Goal: Task Accomplishment & Management: Manage account settings

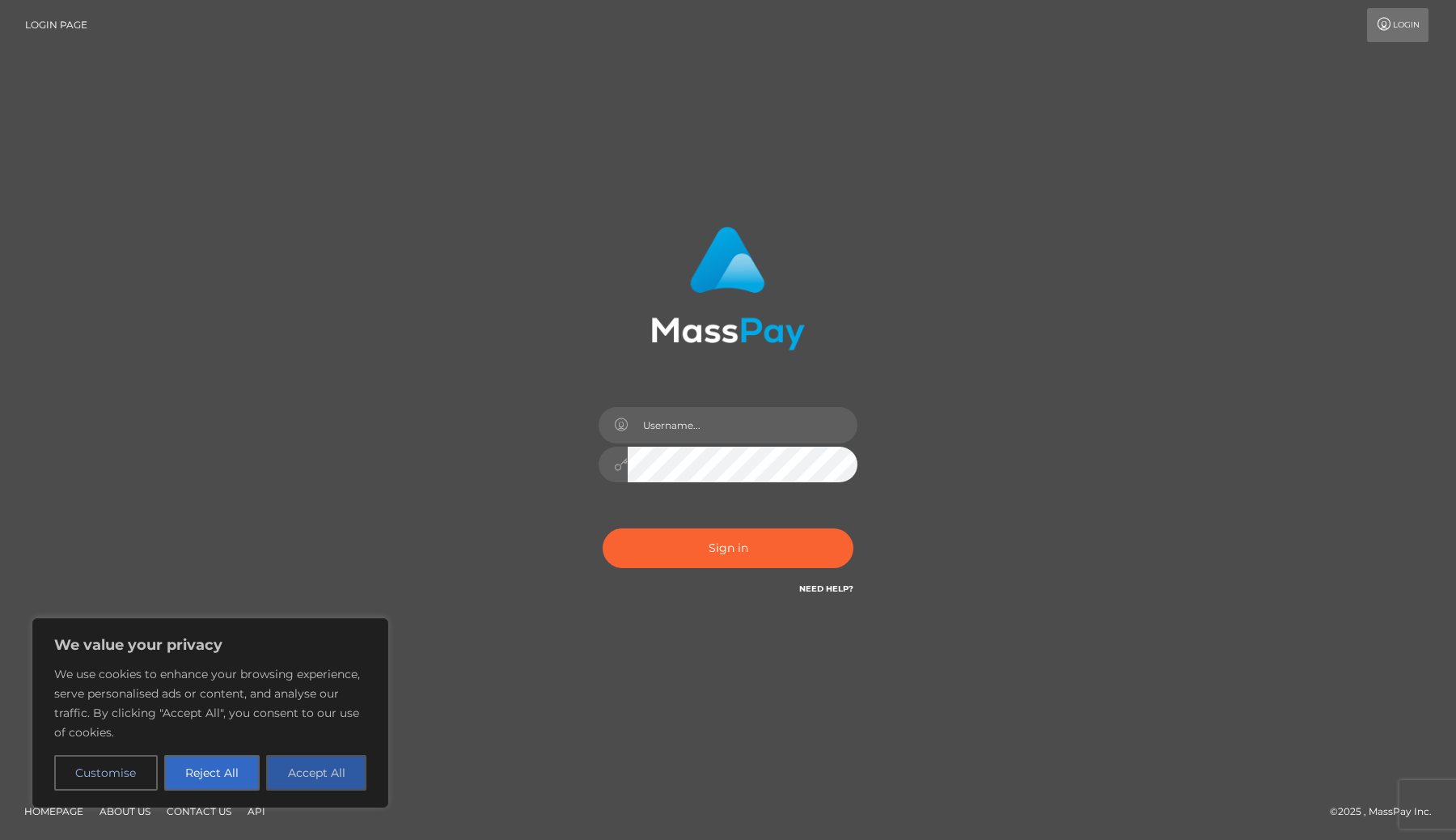
click at [323, 759] on button "Accept All" at bounding box center [316, 773] width 100 height 35
checkbox input "true"
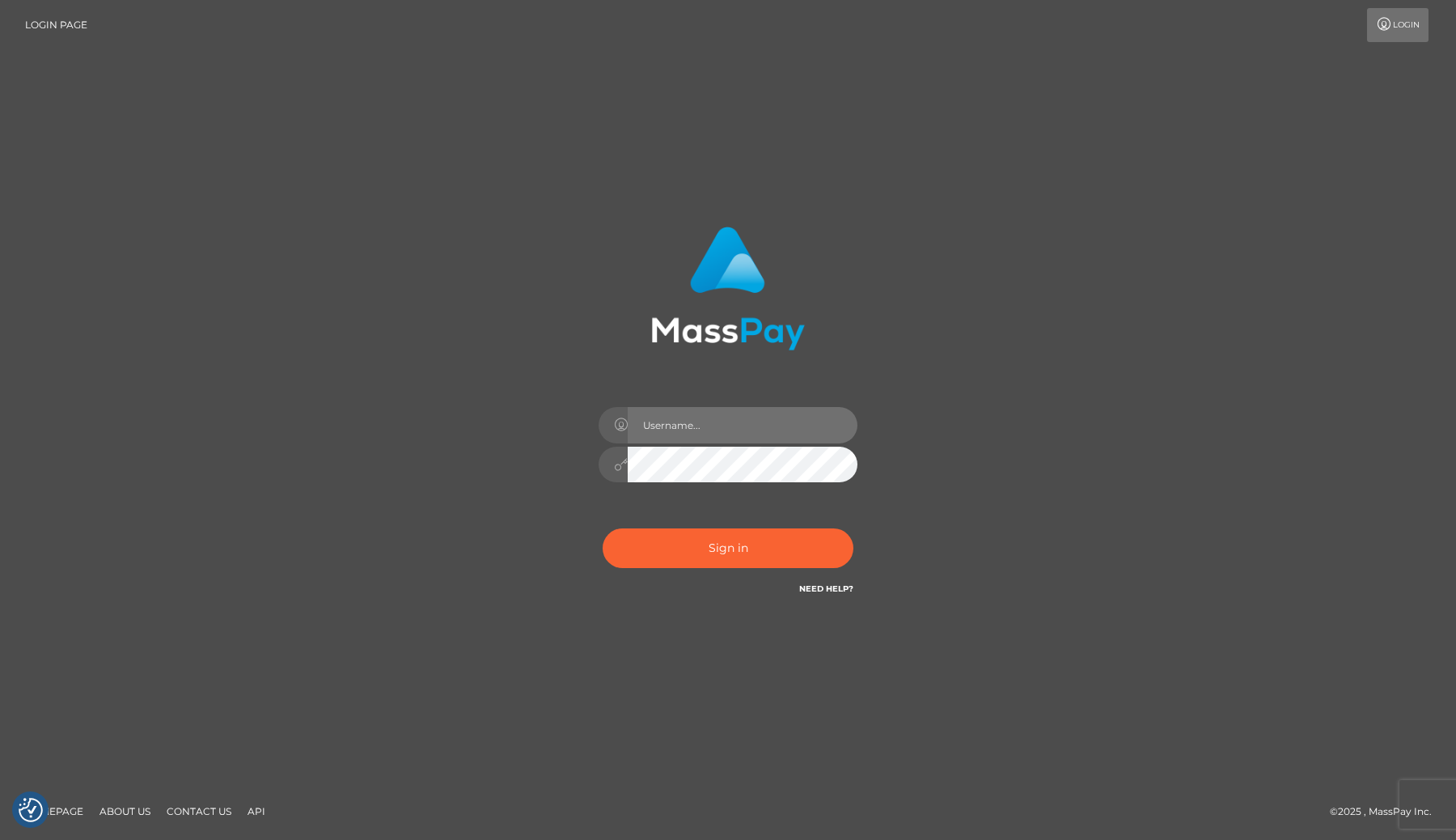
click at [685, 429] on input "text" at bounding box center [742, 425] width 230 height 36
type input "[EMAIL_ADDRESS][DOMAIN_NAME]"
click at [741, 545] on button "Sign in" at bounding box center [728, 548] width 251 height 40
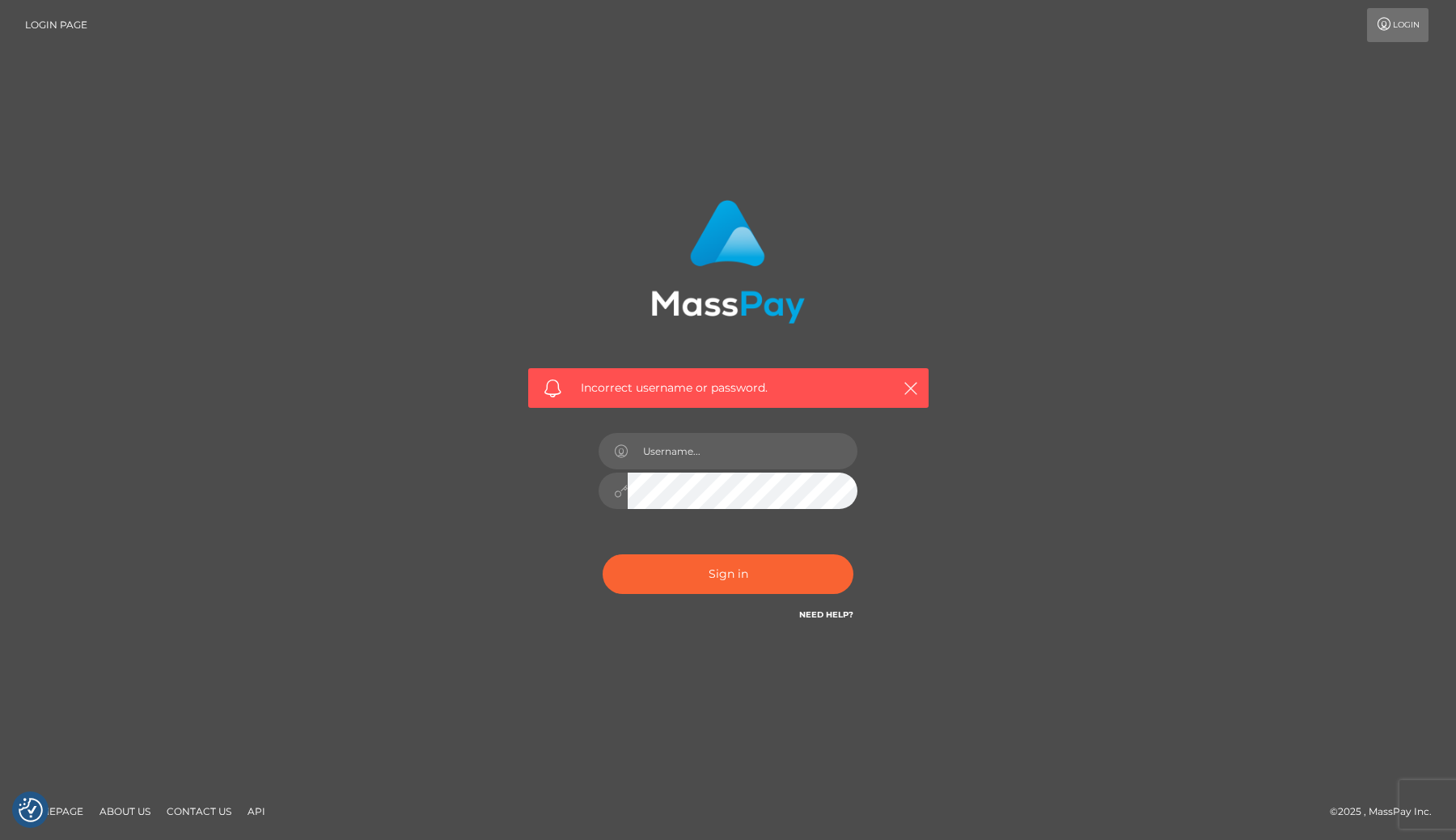
click at [819, 620] on h6 "Need Help?" at bounding box center [826, 613] width 54 height 13
click at [826, 611] on link "Need Help?" at bounding box center [826, 614] width 54 height 10
click at [831, 617] on link "Need Help?" at bounding box center [826, 614] width 54 height 10
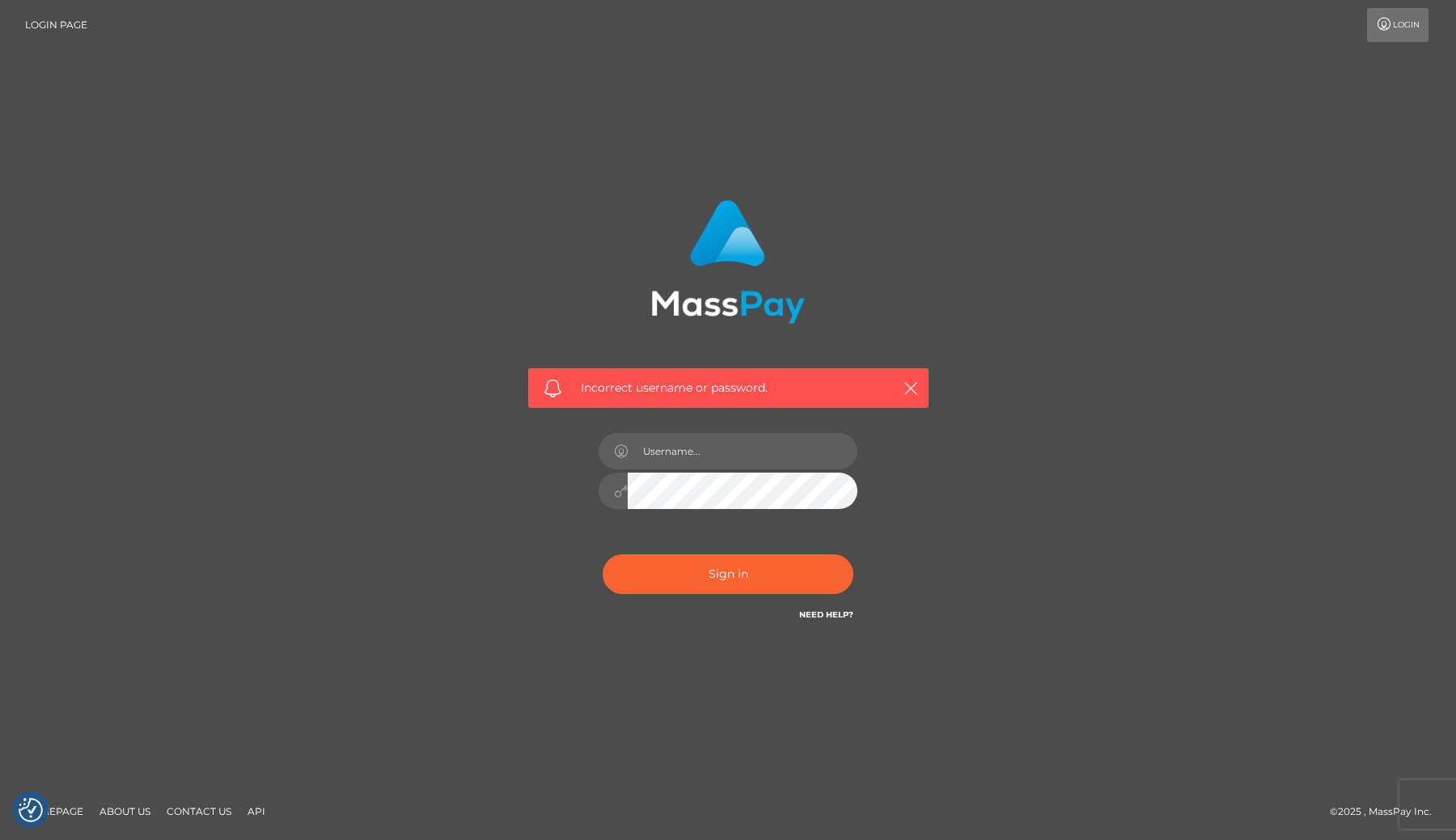
click at [831, 617] on link "Need Help?" at bounding box center [826, 614] width 54 height 10
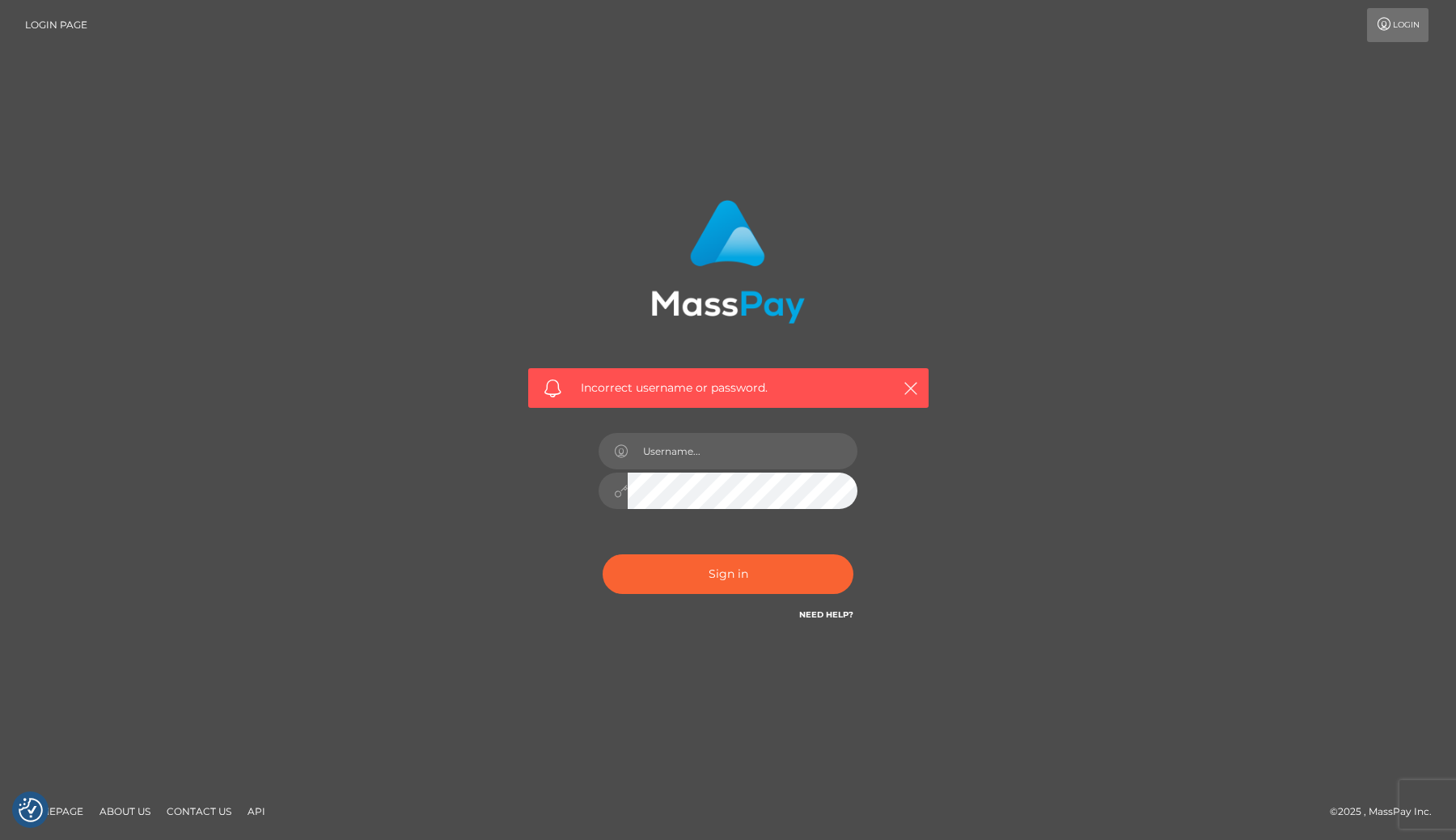
click at [904, 377] on div "Incorrect username or password." at bounding box center [728, 388] width 400 height 40
click at [909, 383] on icon "button" at bounding box center [910, 388] width 16 height 16
click at [920, 378] on div "Incorrect username or password." at bounding box center [728, 388] width 400 height 40
click at [915, 381] on icon "button" at bounding box center [910, 388] width 16 height 16
drag, startPoint x: 915, startPoint y: 381, endPoint x: 403, endPoint y: 227, distance: 534.7
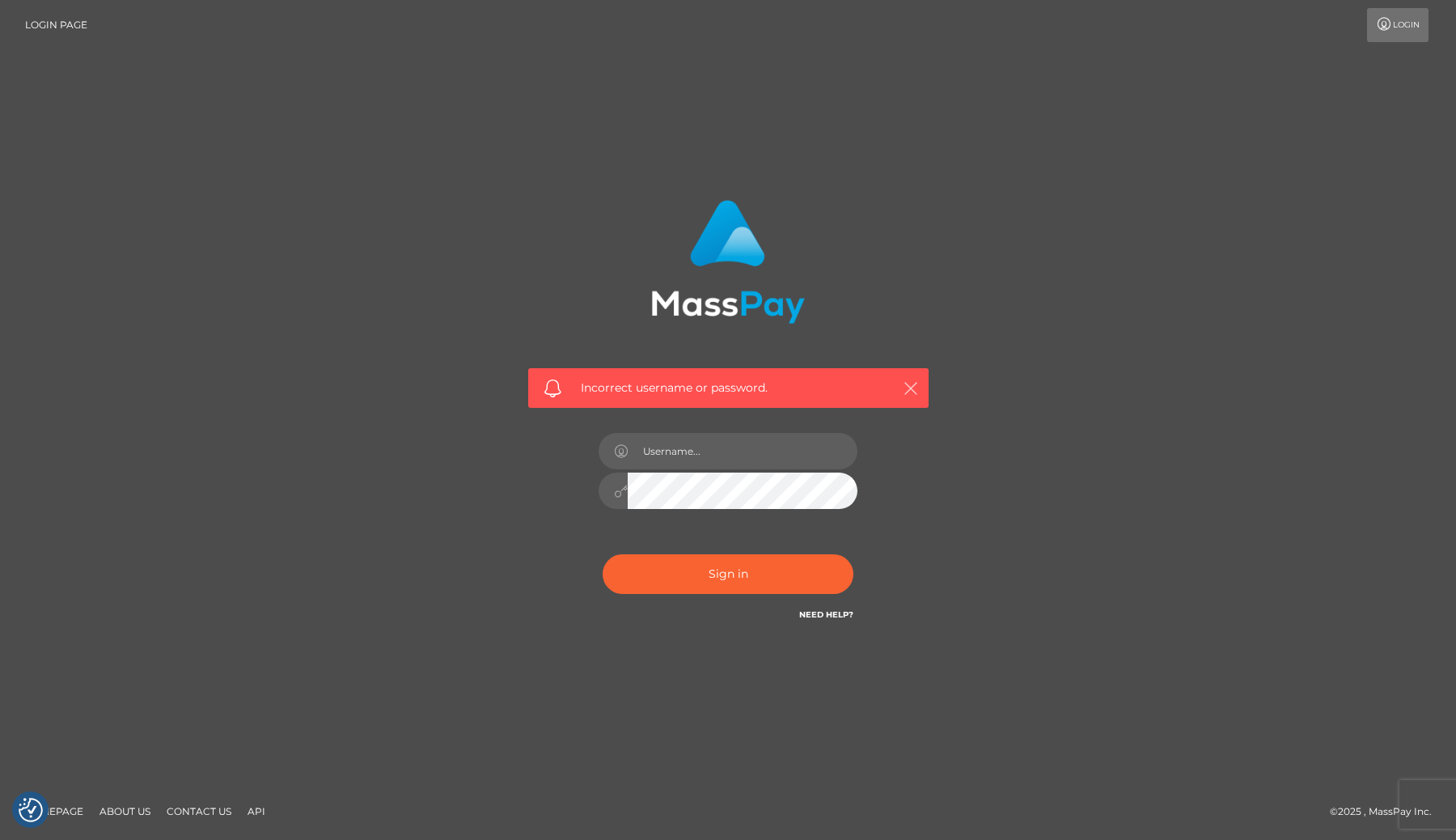
click at [403, 227] on div "Incorrect username or password." at bounding box center [728, 420] width 922 height 465
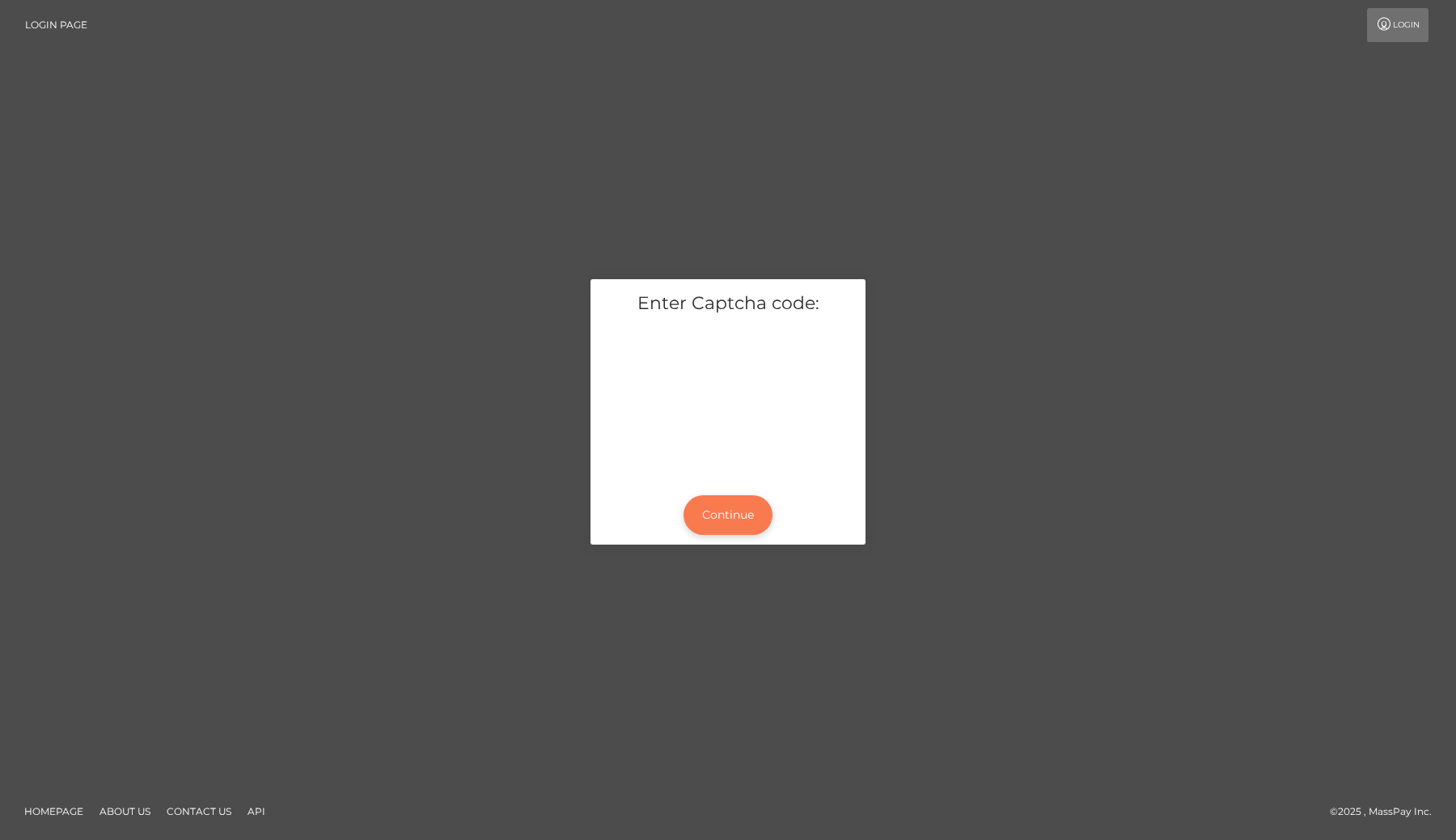
click at [737, 520] on button "Continue" at bounding box center [728, 515] width 89 height 40
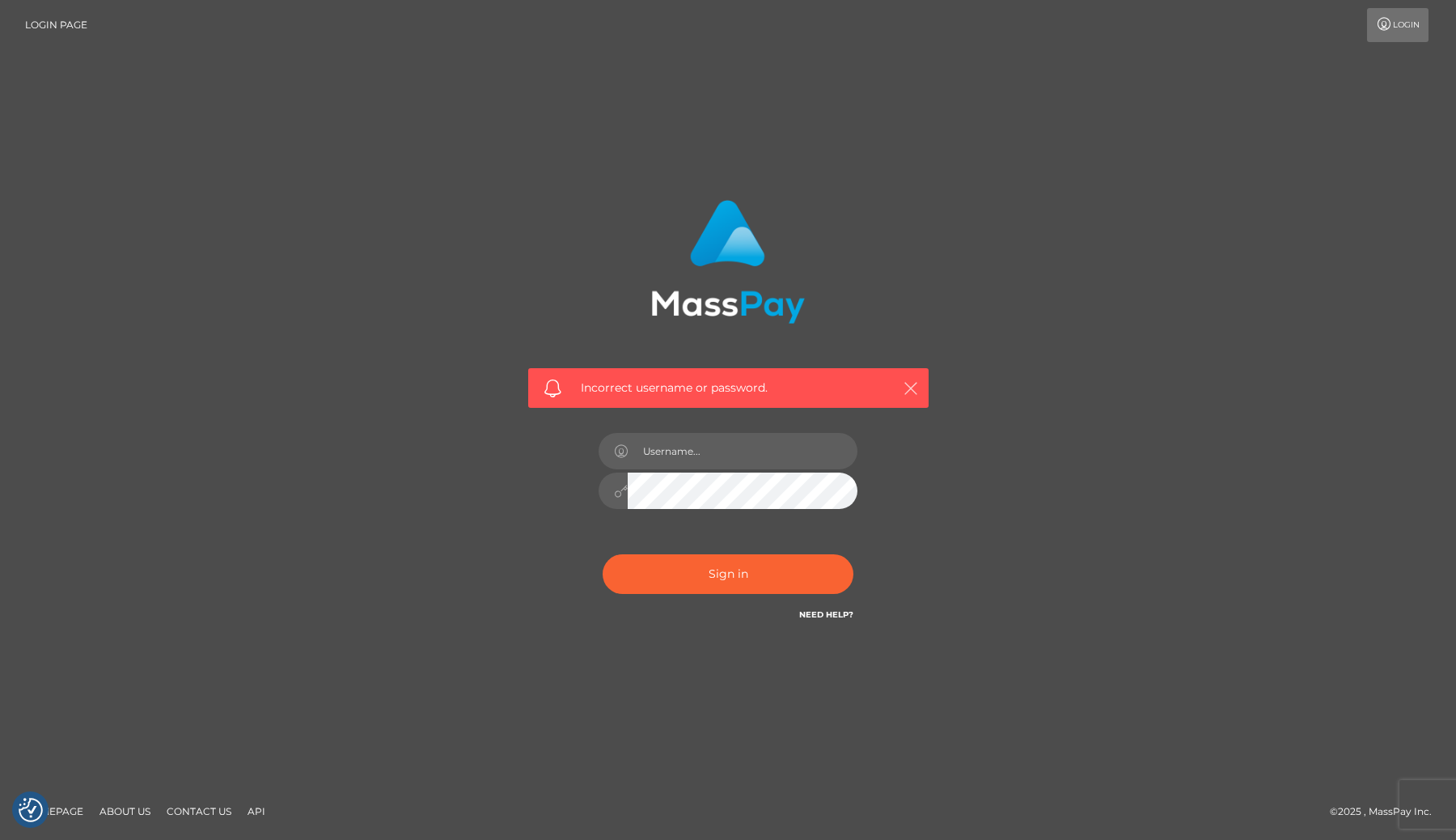
click at [910, 387] on icon "button" at bounding box center [910, 388] width 16 height 16
click at [907, 388] on icon "button" at bounding box center [910, 388] width 16 height 16
click at [832, 619] on link "Need Help?" at bounding box center [826, 614] width 54 height 10
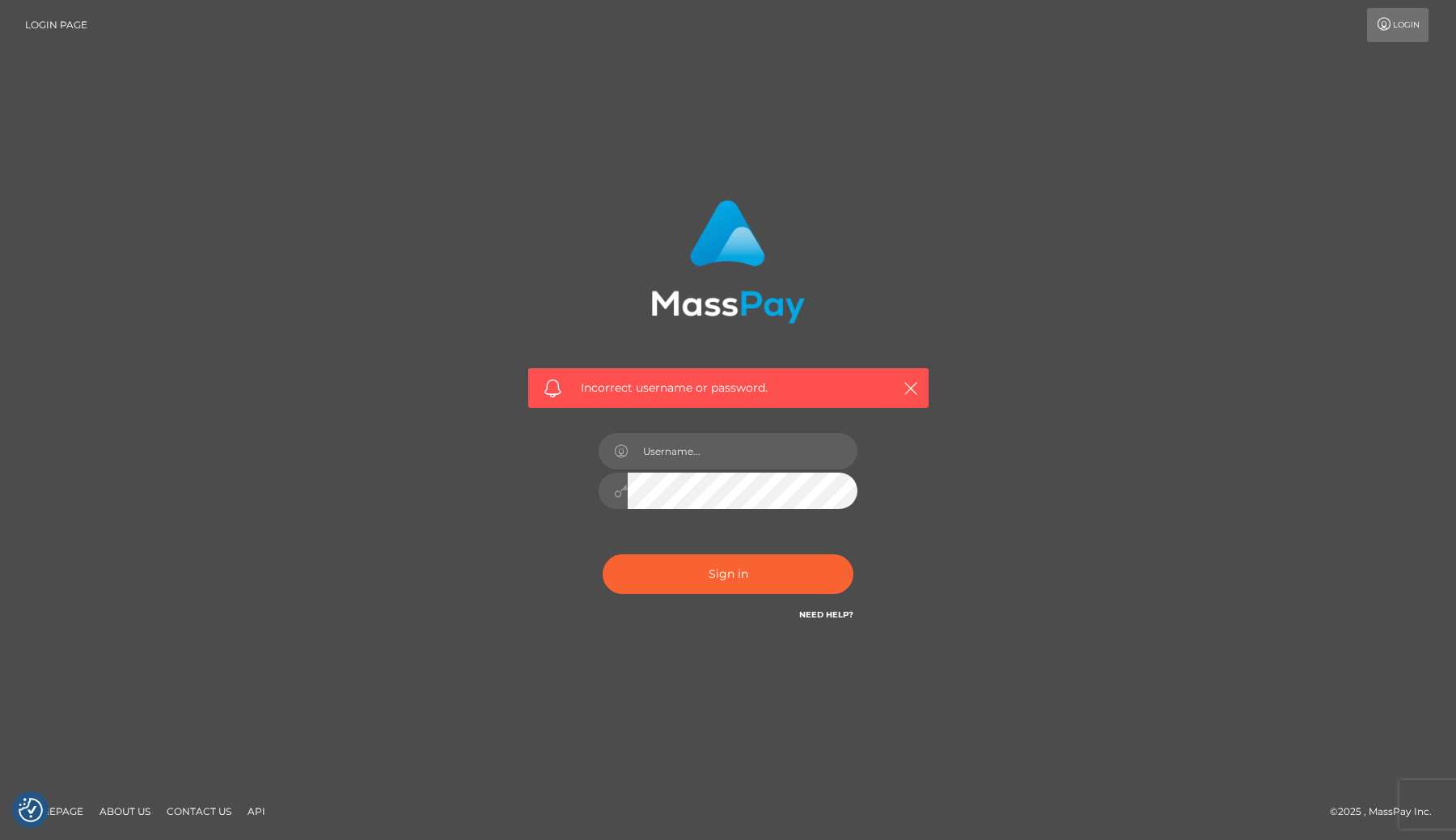
click at [832, 619] on link "Need Help?" at bounding box center [826, 614] width 54 height 10
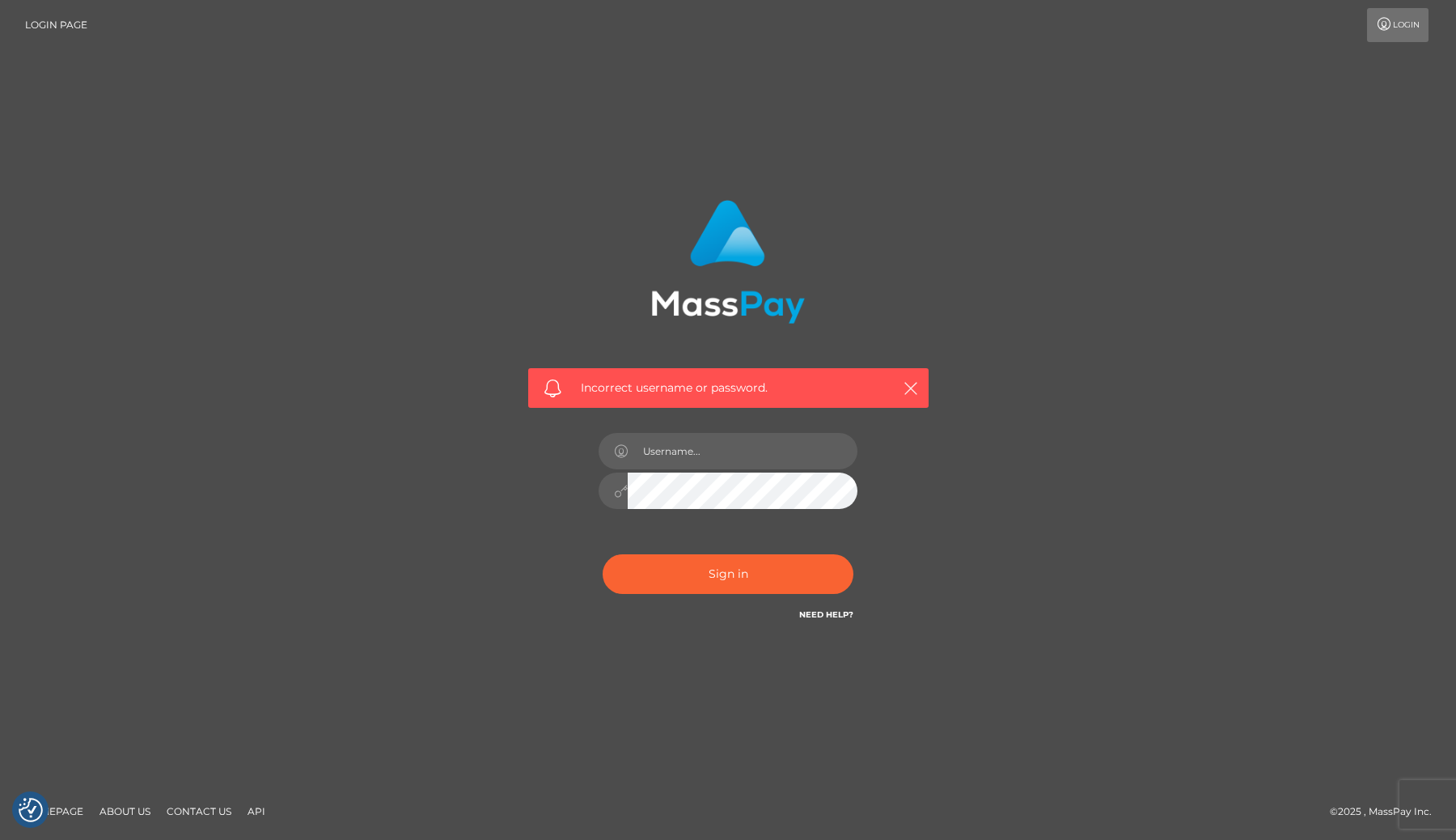
click at [832, 619] on link "Need Help?" at bounding box center [826, 614] width 54 height 10
click at [668, 461] on input "text" at bounding box center [742, 451] width 230 height 36
type input "[EMAIL_ADDRESS][DOMAIN_NAME]"
click at [724, 435] on input "[EMAIL_ADDRESS][DOMAIN_NAME]" at bounding box center [742, 451] width 230 height 36
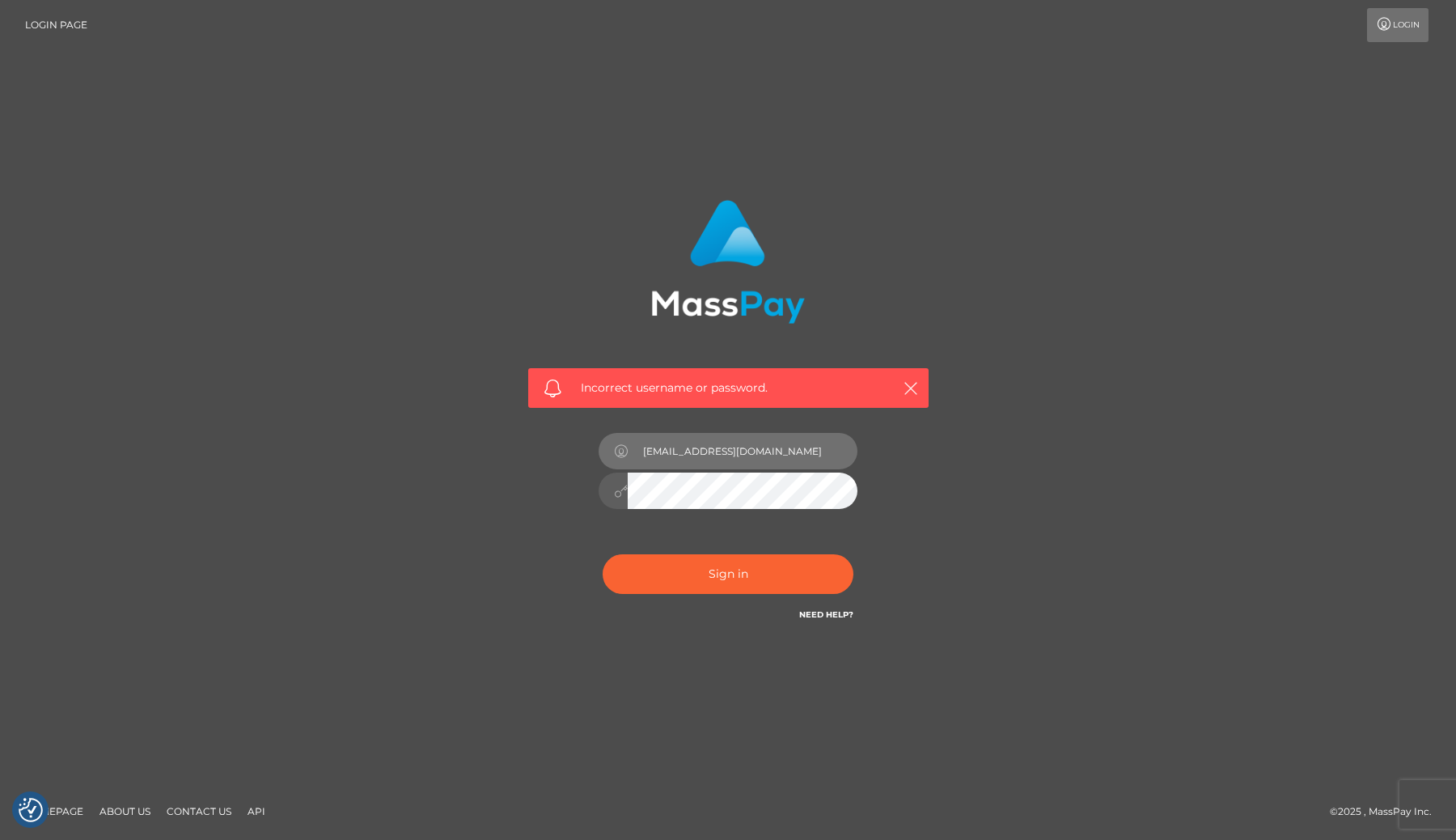
click at [718, 441] on input "[EMAIL_ADDRESS][DOMAIN_NAME]" at bounding box center [742, 451] width 230 height 36
click at [908, 383] on icon "button" at bounding box center [910, 388] width 16 height 16
click at [813, 613] on link "Need Help?" at bounding box center [826, 614] width 54 height 10
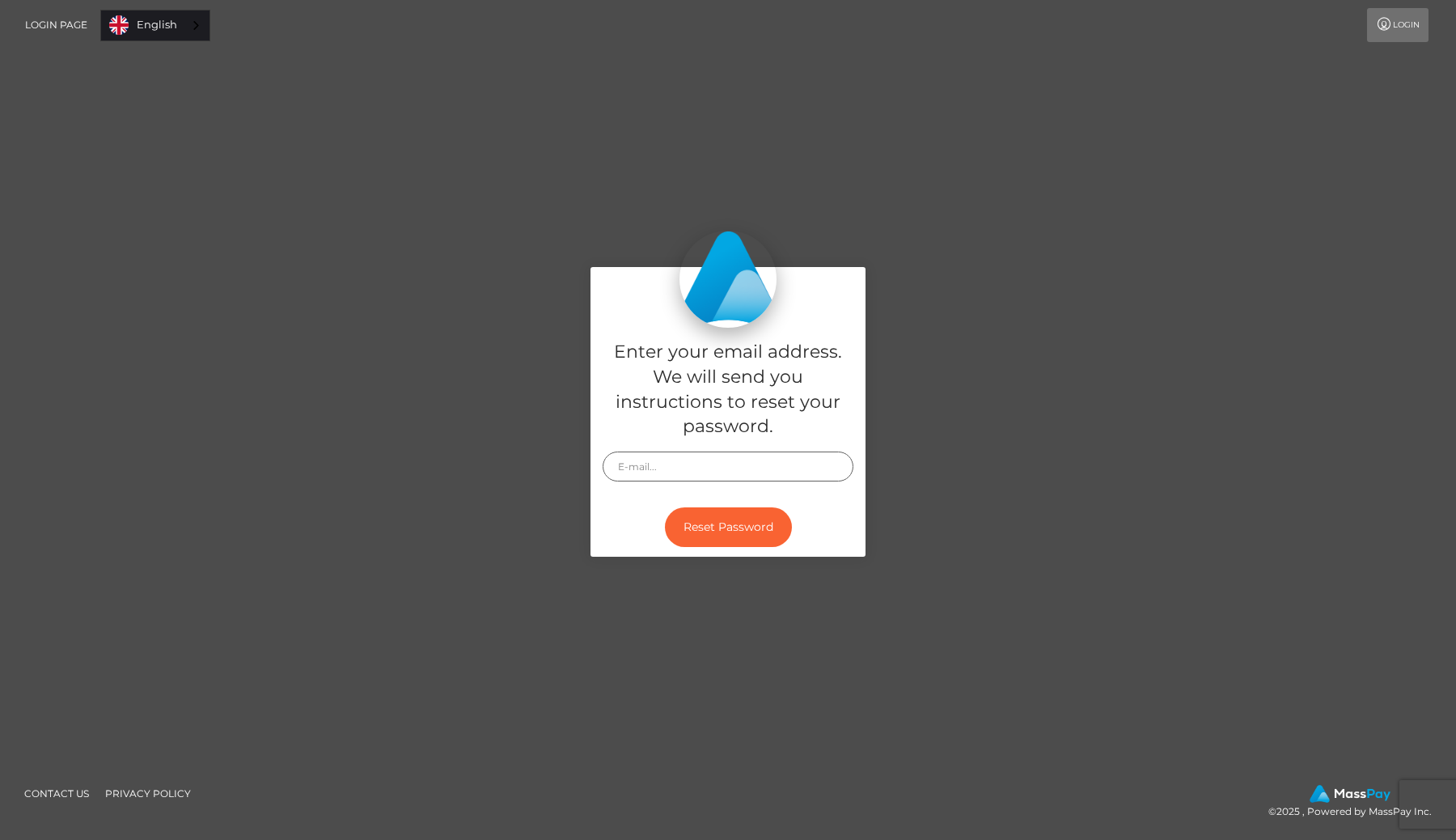
click at [743, 472] on input "text" at bounding box center [728, 467] width 251 height 30
paste input "[EMAIL_ADDRESS][DOMAIN_NAME]"
type input "[EMAIL_ADDRESS][DOMAIN_NAME]"
click at [644, 532] on div "Reset Password" at bounding box center [728, 527] width 275 height 59
click at [713, 531] on button "Reset Password" at bounding box center [728, 527] width 127 height 40
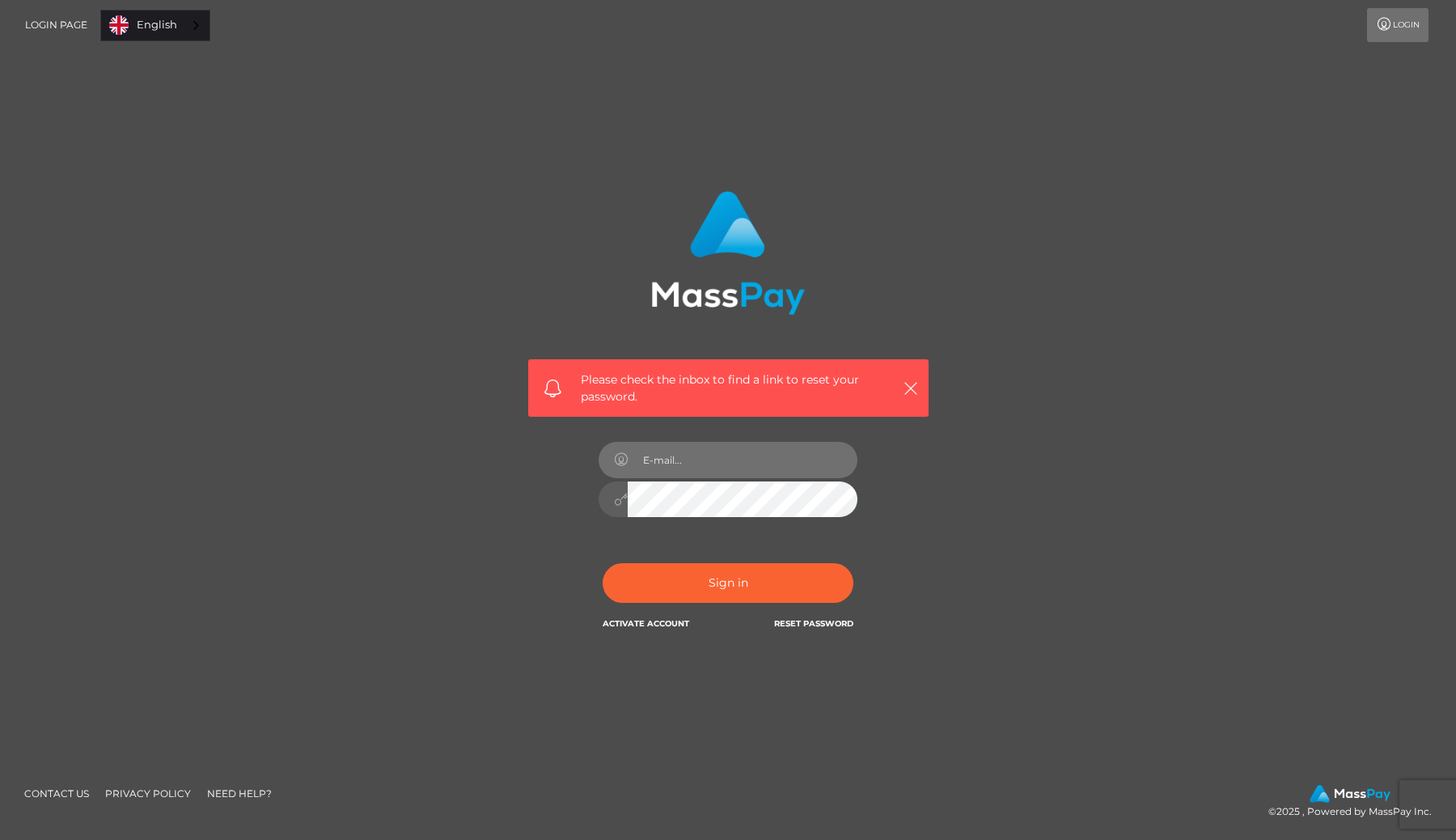
click at [715, 456] on input "email" at bounding box center [742, 459] width 230 height 36
type input "yz98c4k69b@privaterelay.appleid.com"
click at [621, 501] on div at bounding box center [728, 497] width 259 height 31
click at [640, 581] on button "Sign in" at bounding box center [728, 583] width 251 height 40
